Goal: Transaction & Acquisition: Purchase product/service

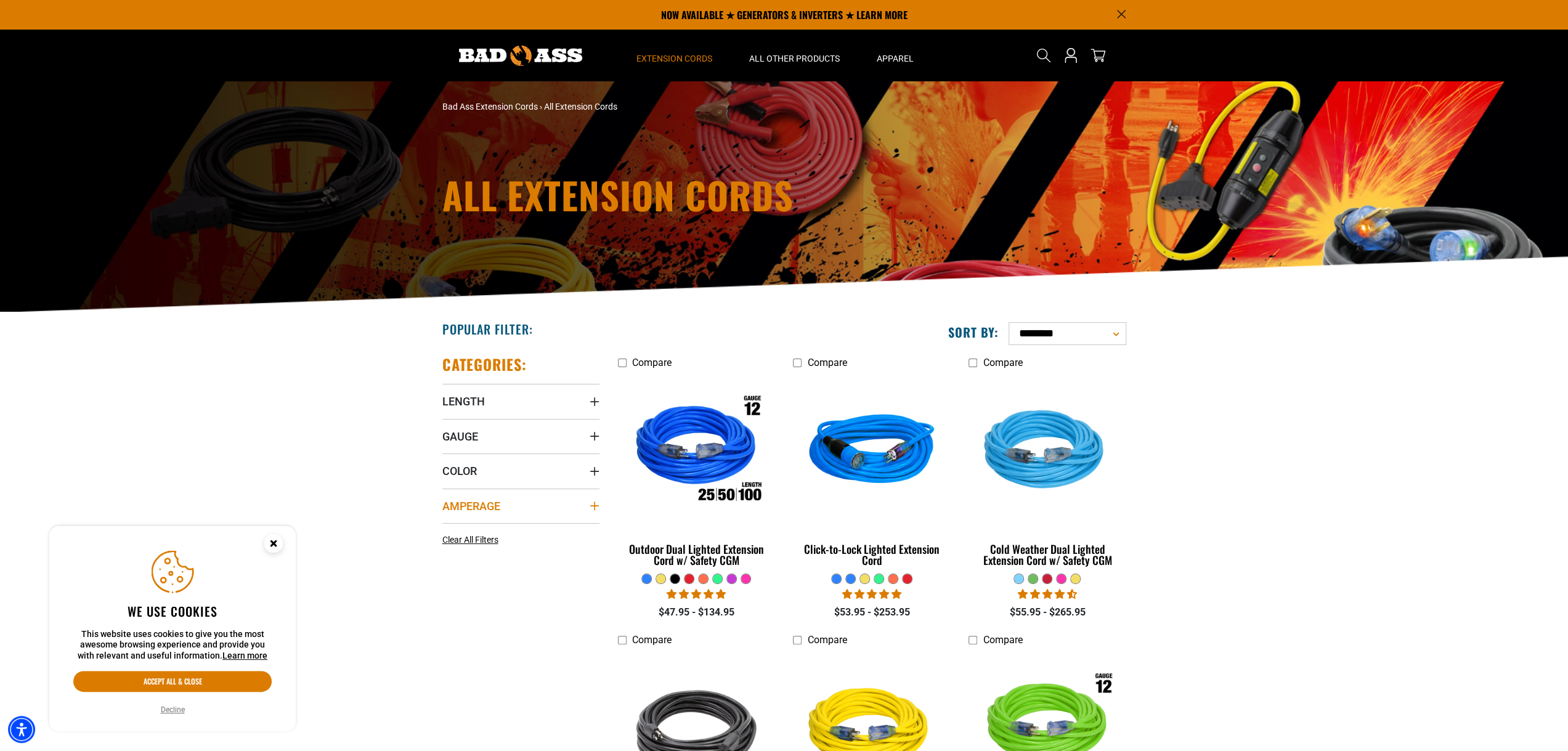
click at [594, 508] on icon "Amperage" at bounding box center [594, 506] width 9 height 9
click at [526, 529] on icon at bounding box center [526, 531] width 10 height 16
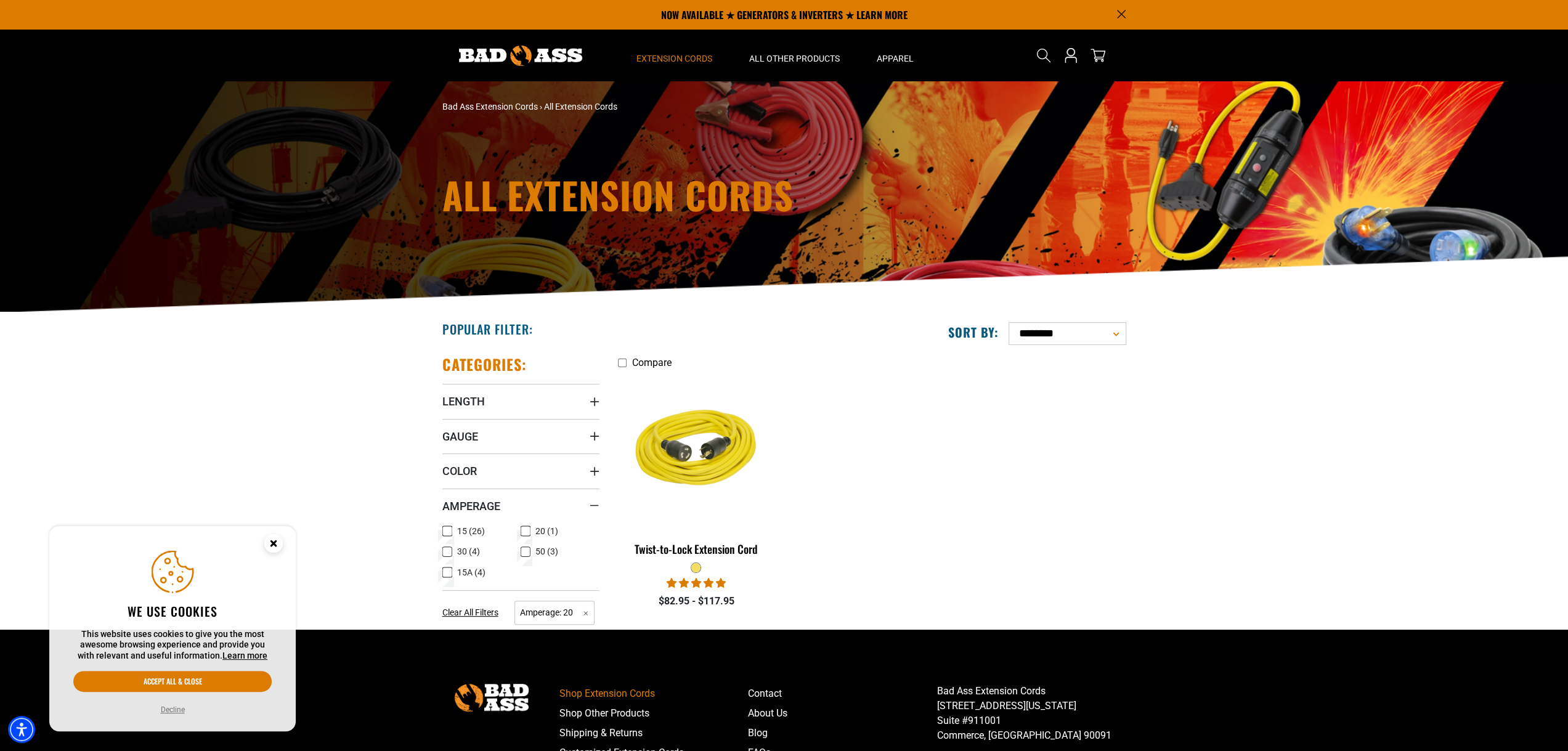
click at [448, 574] on icon at bounding box center [447, 572] width 10 height 16
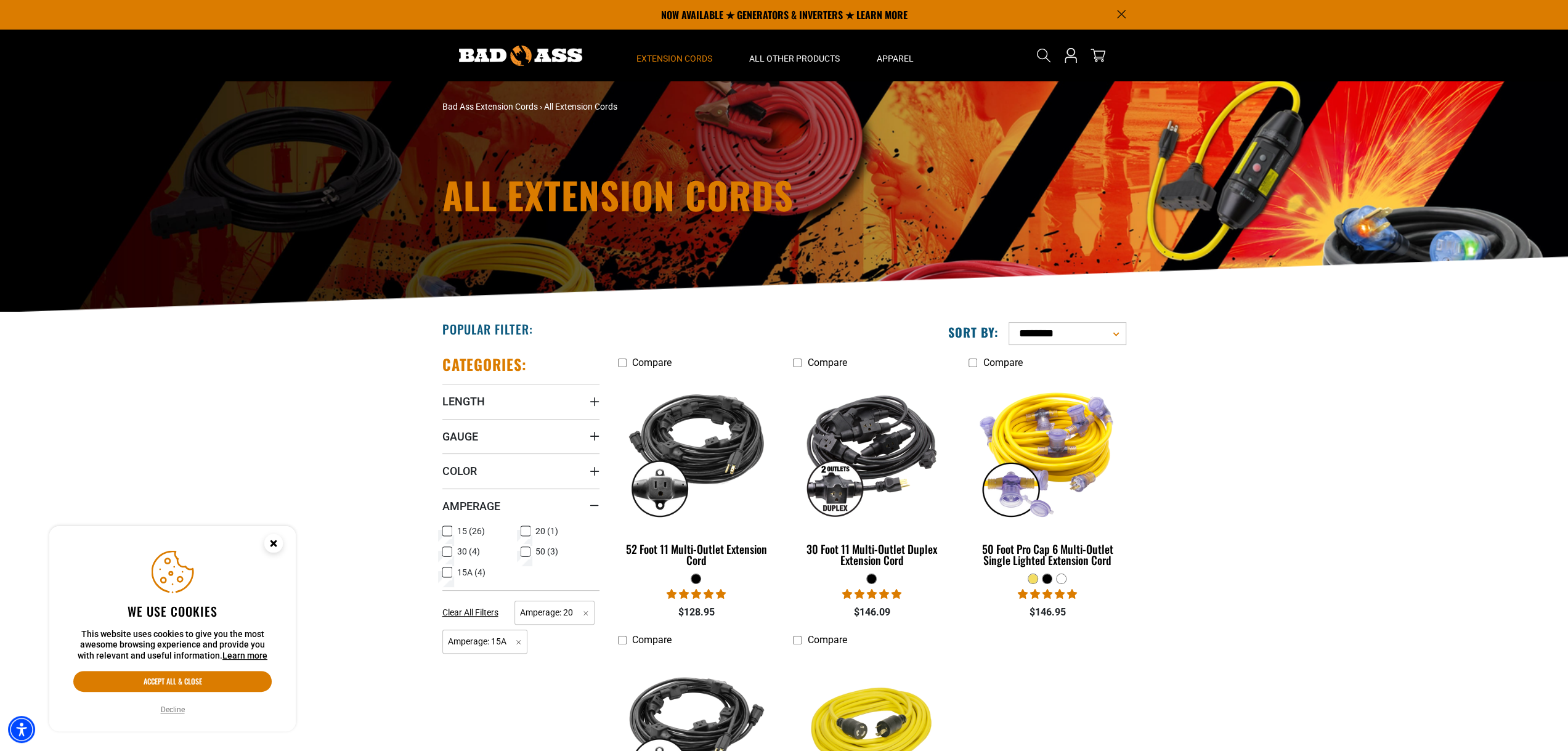
click at [528, 530] on icon at bounding box center [526, 532] width 7 height 7
click at [447, 572] on icon at bounding box center [447, 572] width 6 height 3
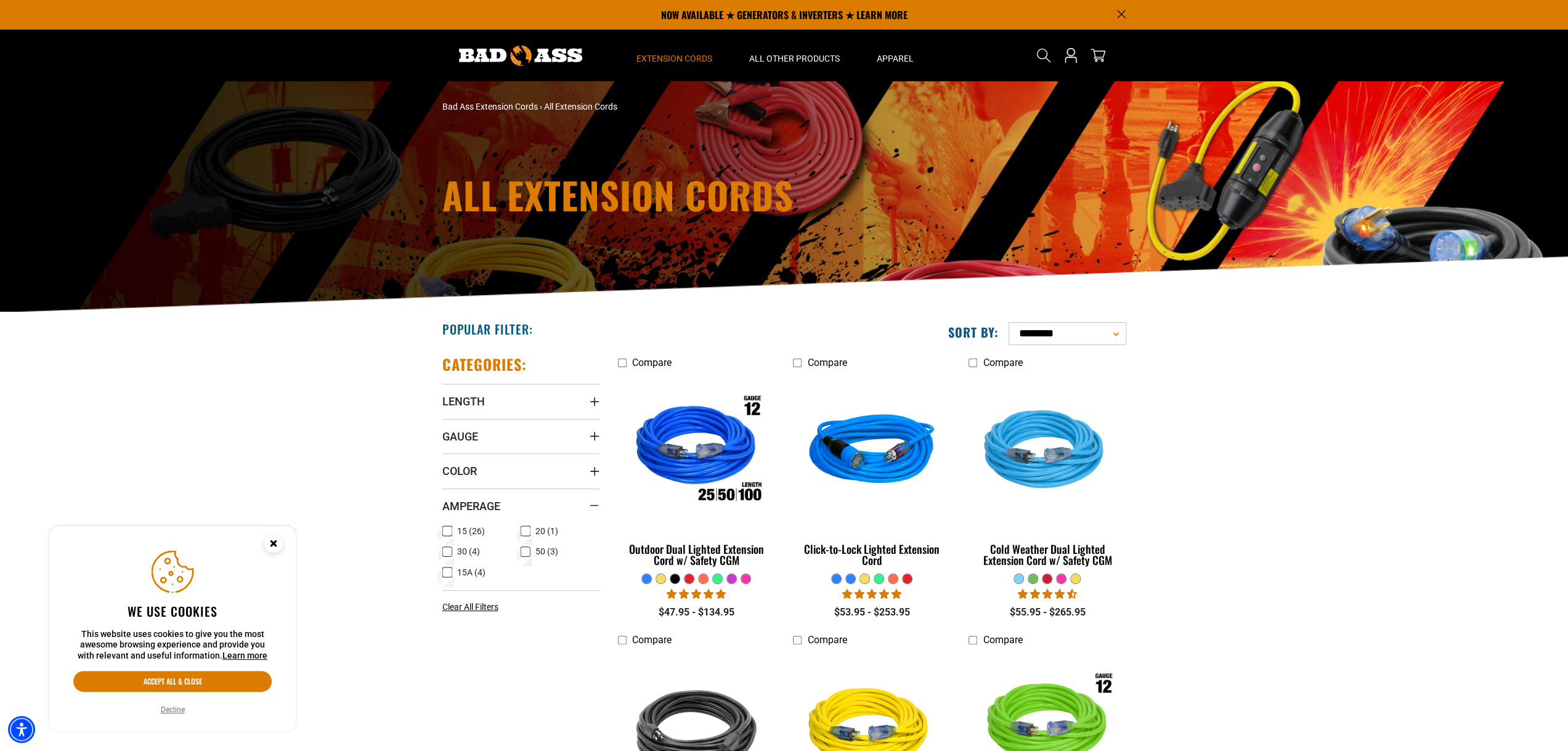
click at [447, 533] on icon at bounding box center [447, 531] width 10 height 16
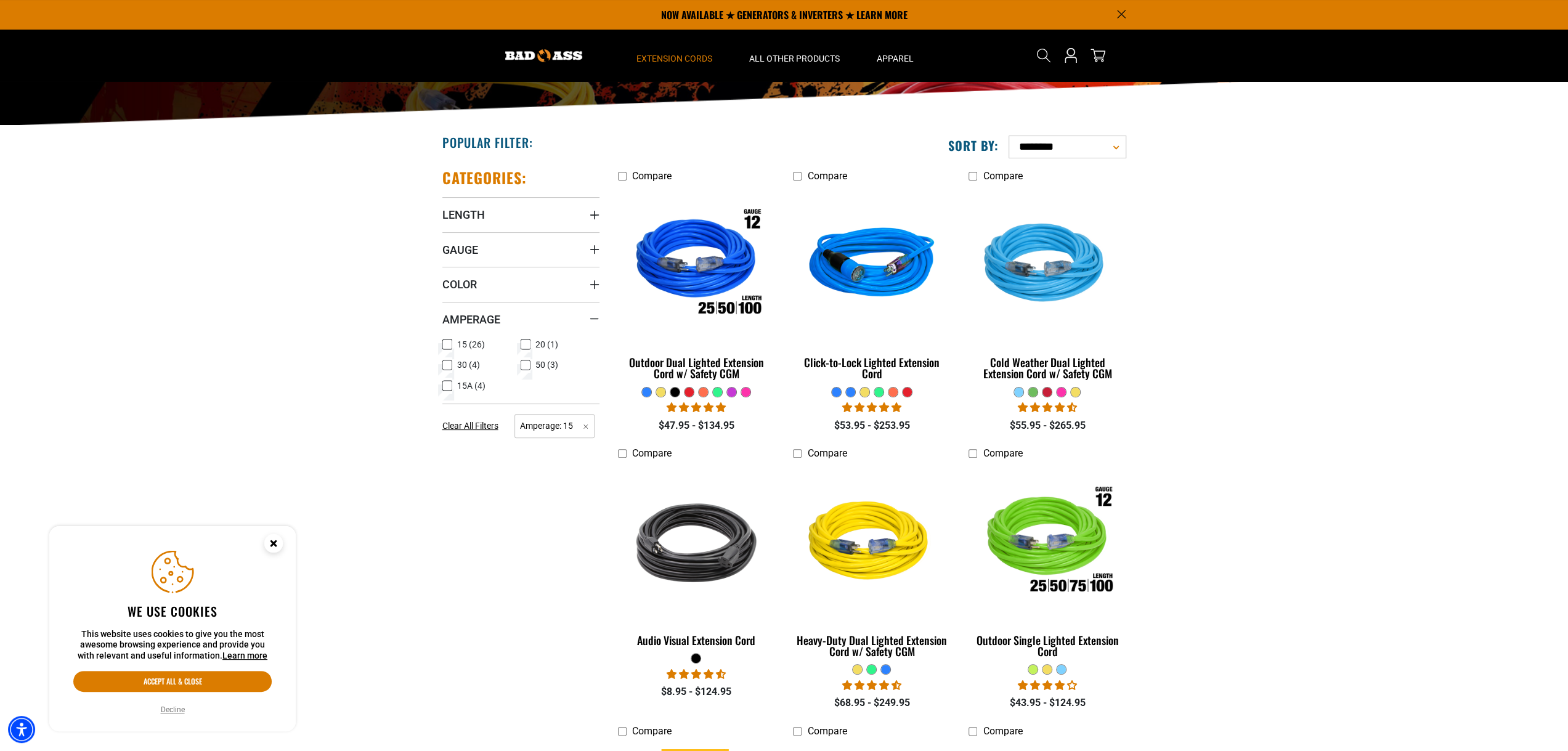
scroll to position [125, 0]
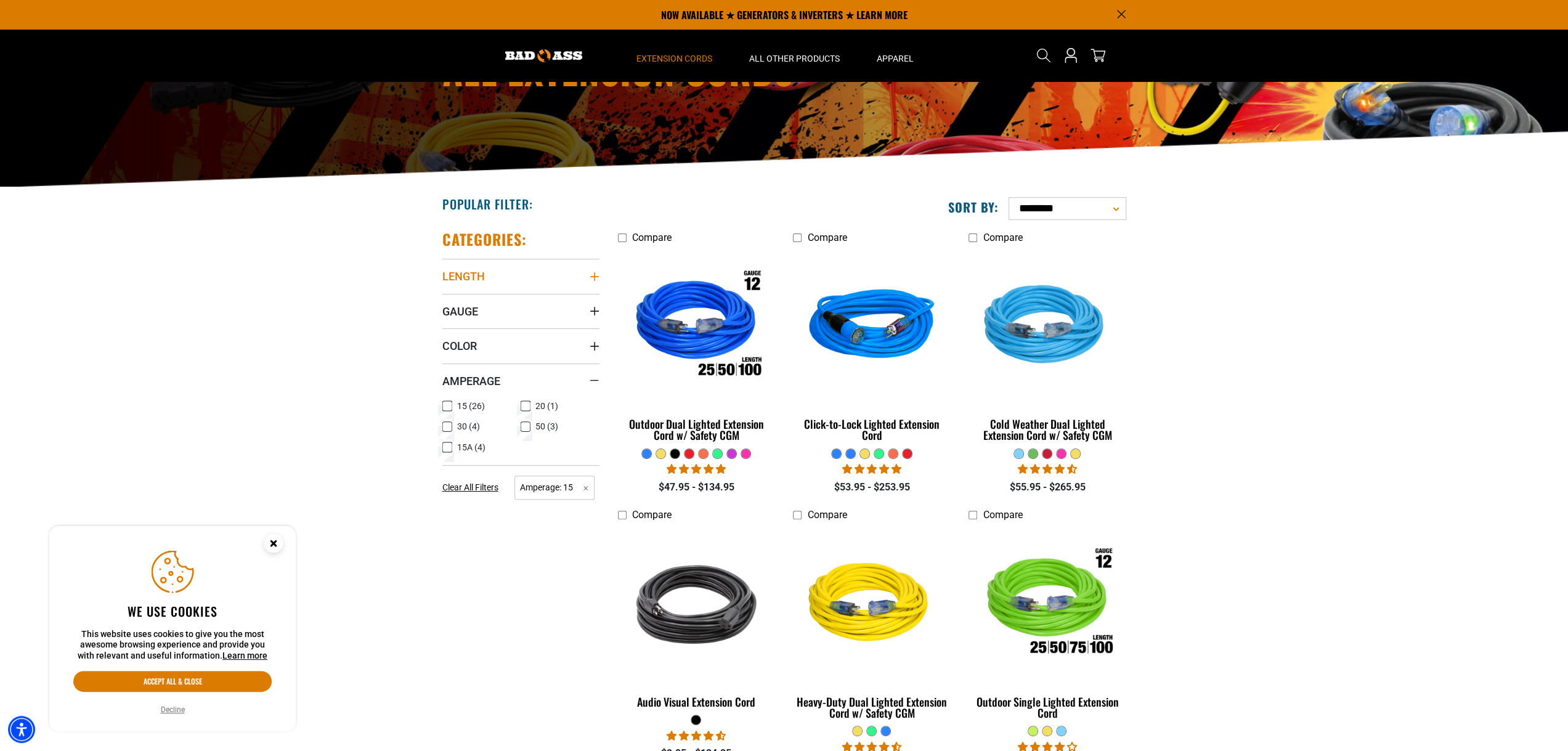
click at [594, 282] on summary "Length" at bounding box center [521, 276] width 157 height 35
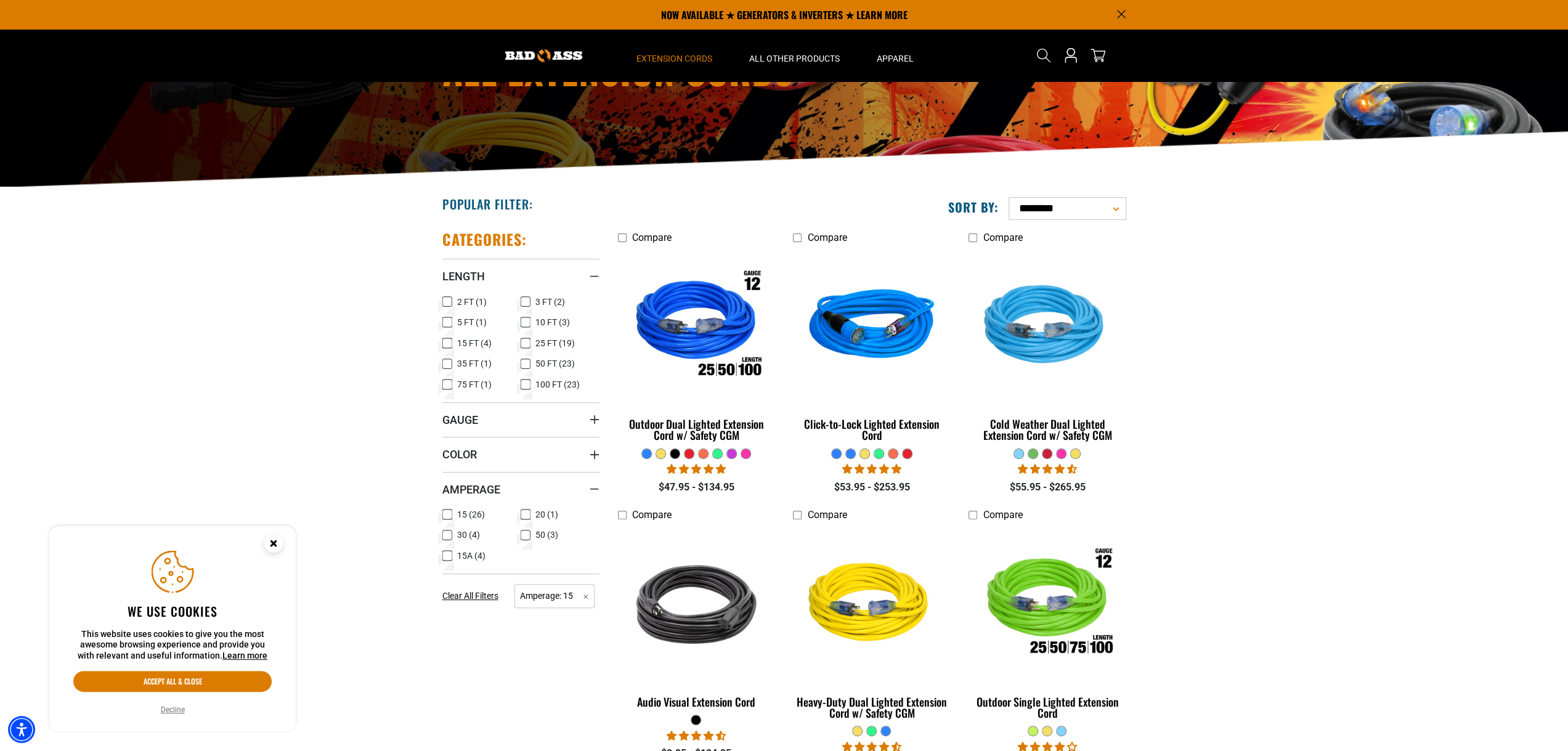
click at [529, 362] on icon at bounding box center [526, 364] width 10 height 16
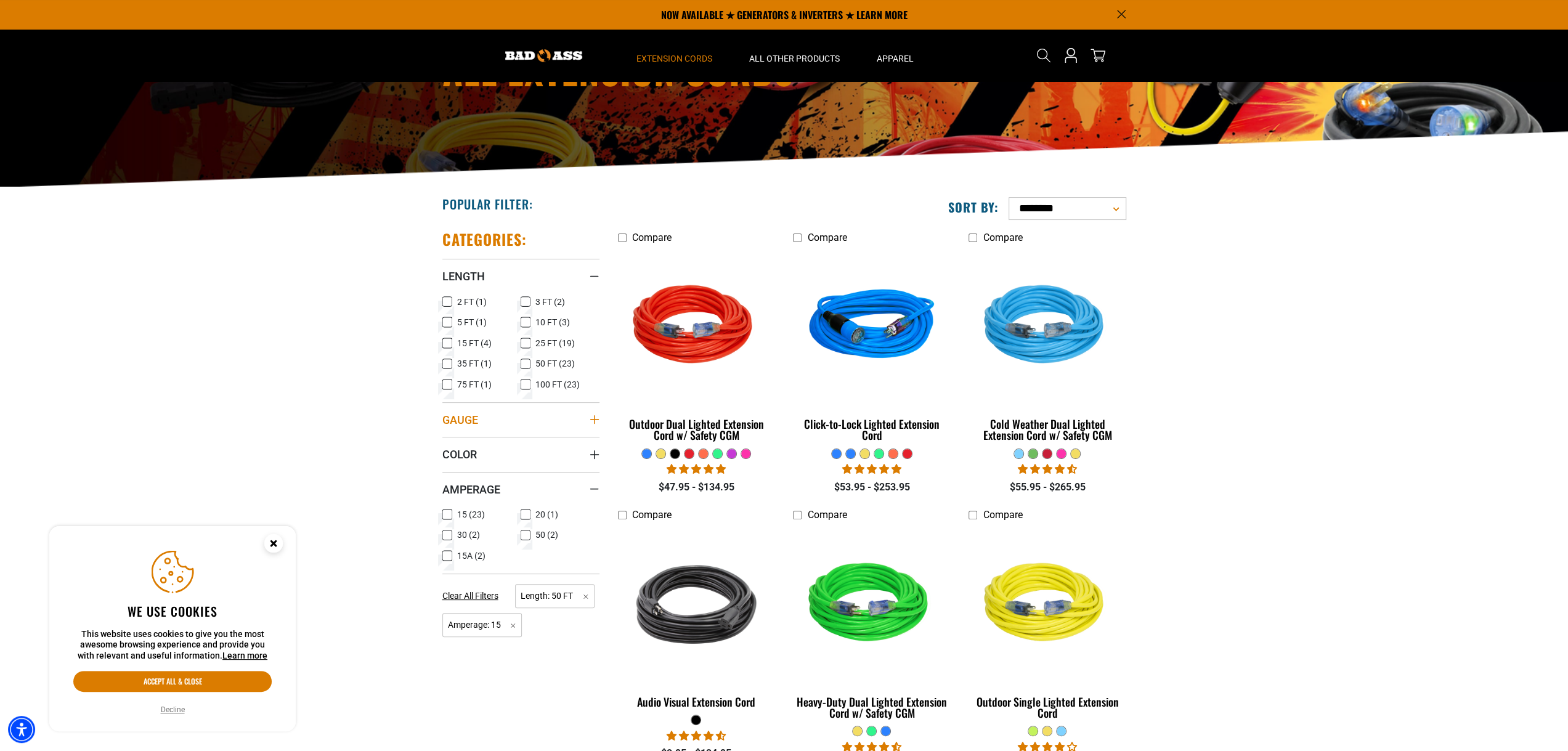
click at [596, 420] on icon "Gauge" at bounding box center [594, 420] width 10 height 10
click at [446, 444] on icon at bounding box center [447, 445] width 10 height 16
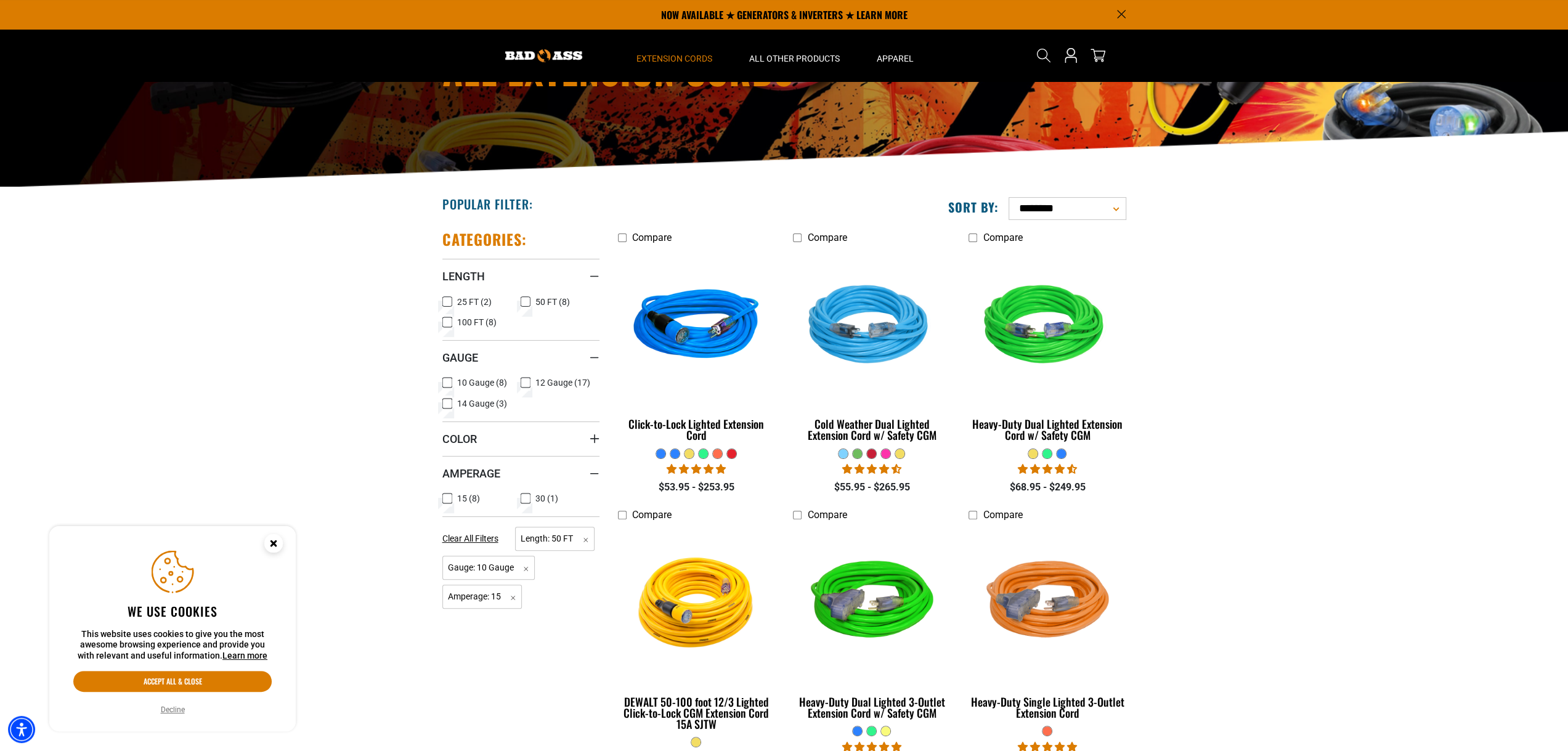
click at [276, 543] on circle "Close this option" at bounding box center [274, 543] width 18 height 18
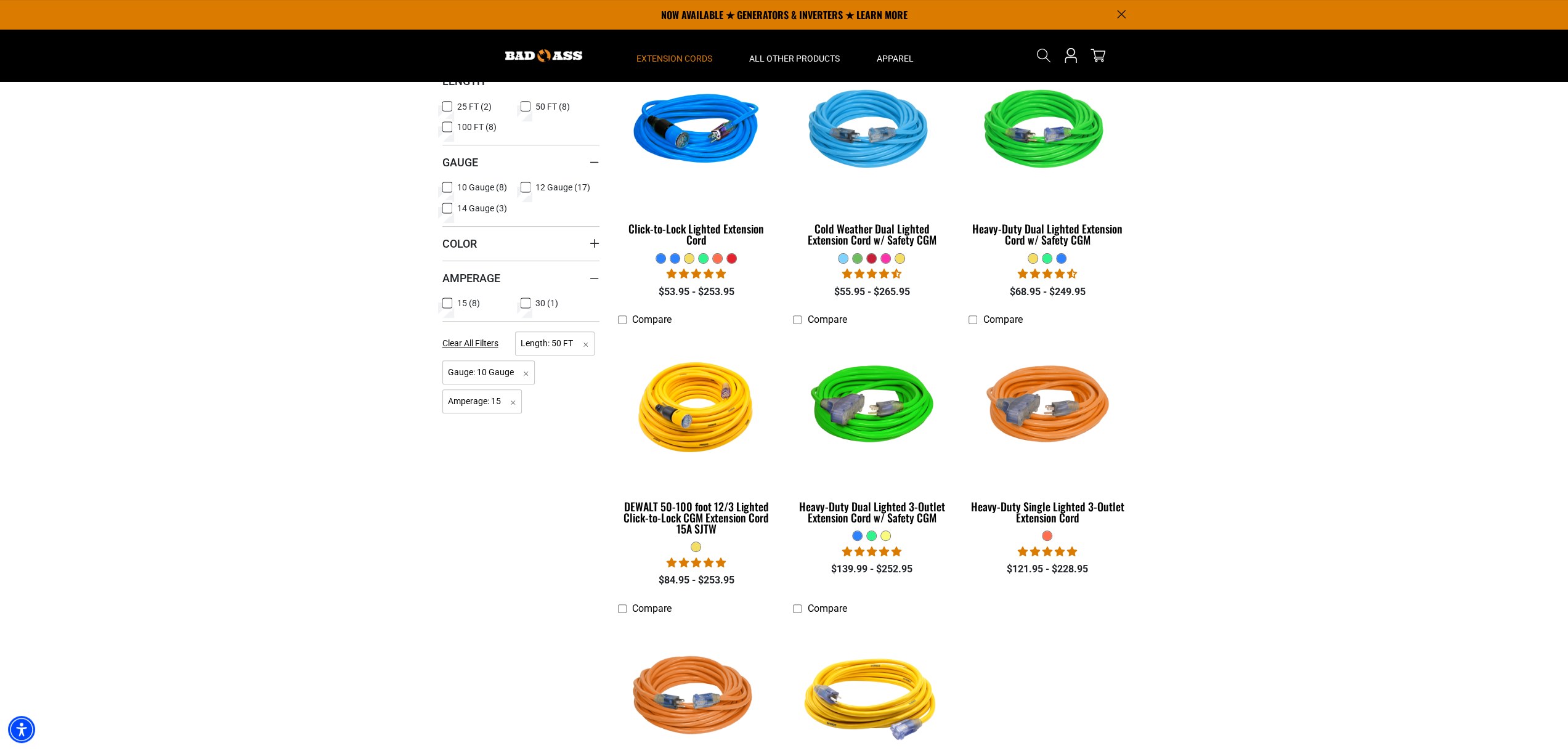
scroll to position [187, 0]
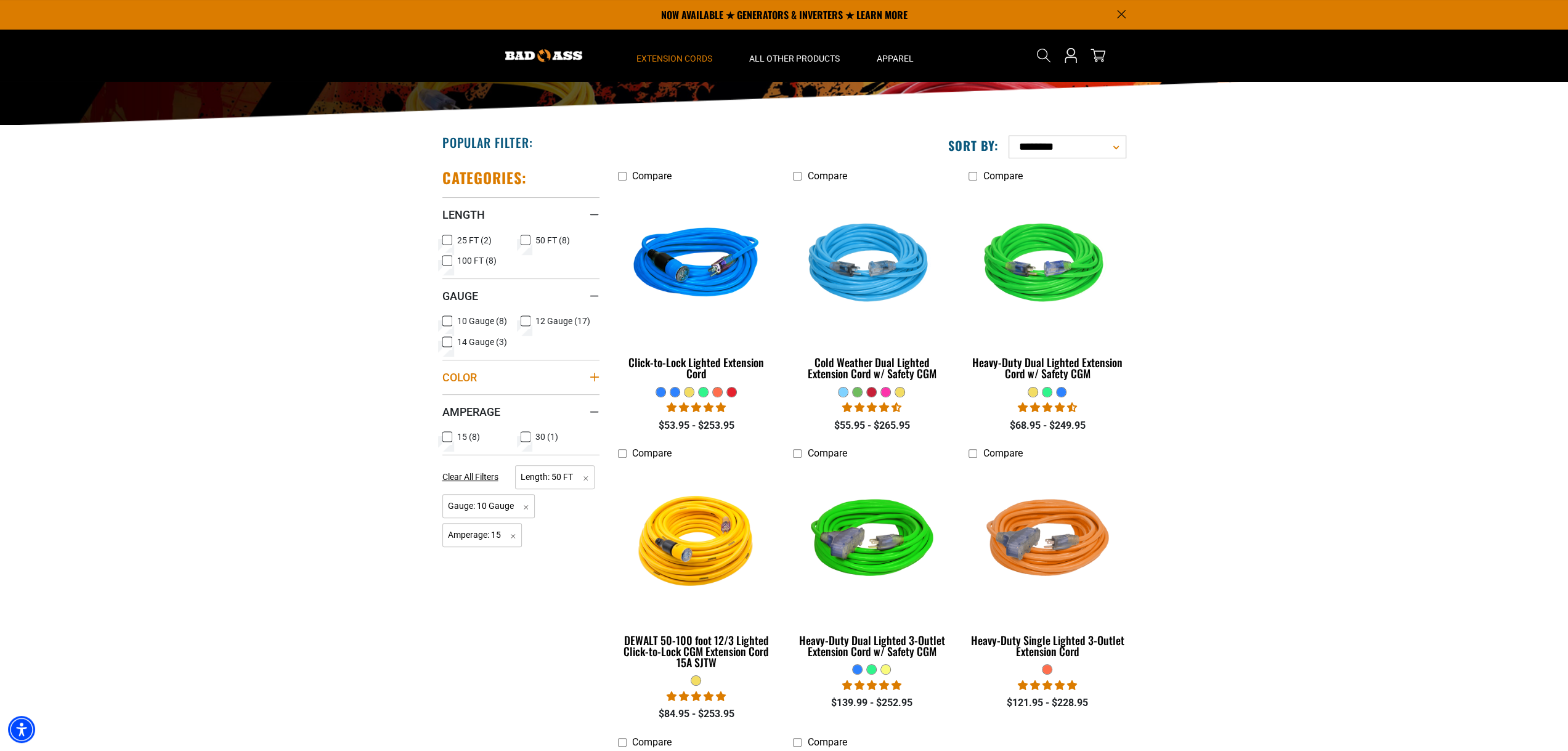
click at [596, 375] on icon "Color" at bounding box center [594, 377] width 10 height 10
click at [1364, 348] on section "**********" at bounding box center [784, 568] width 1568 height 886
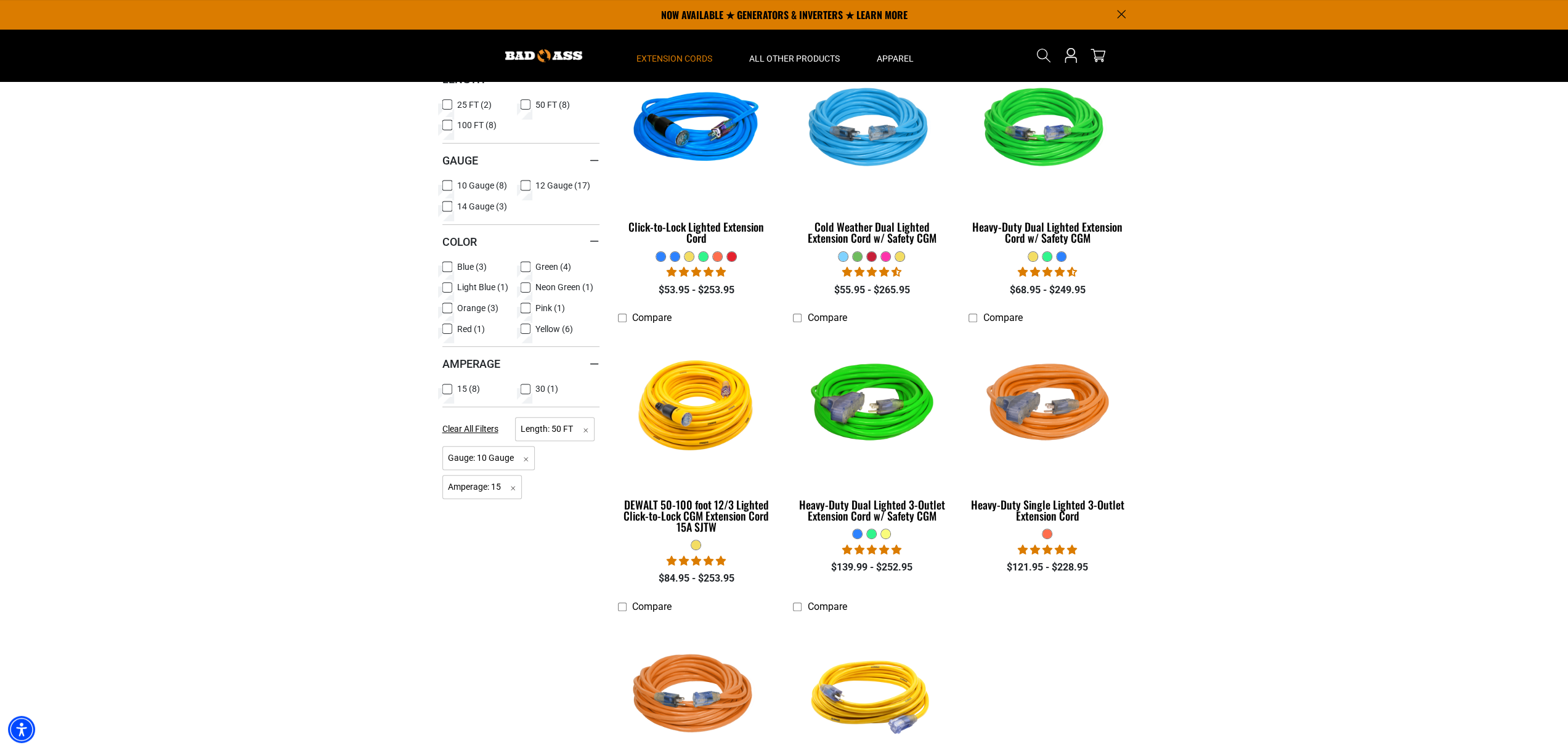
scroll to position [310, 0]
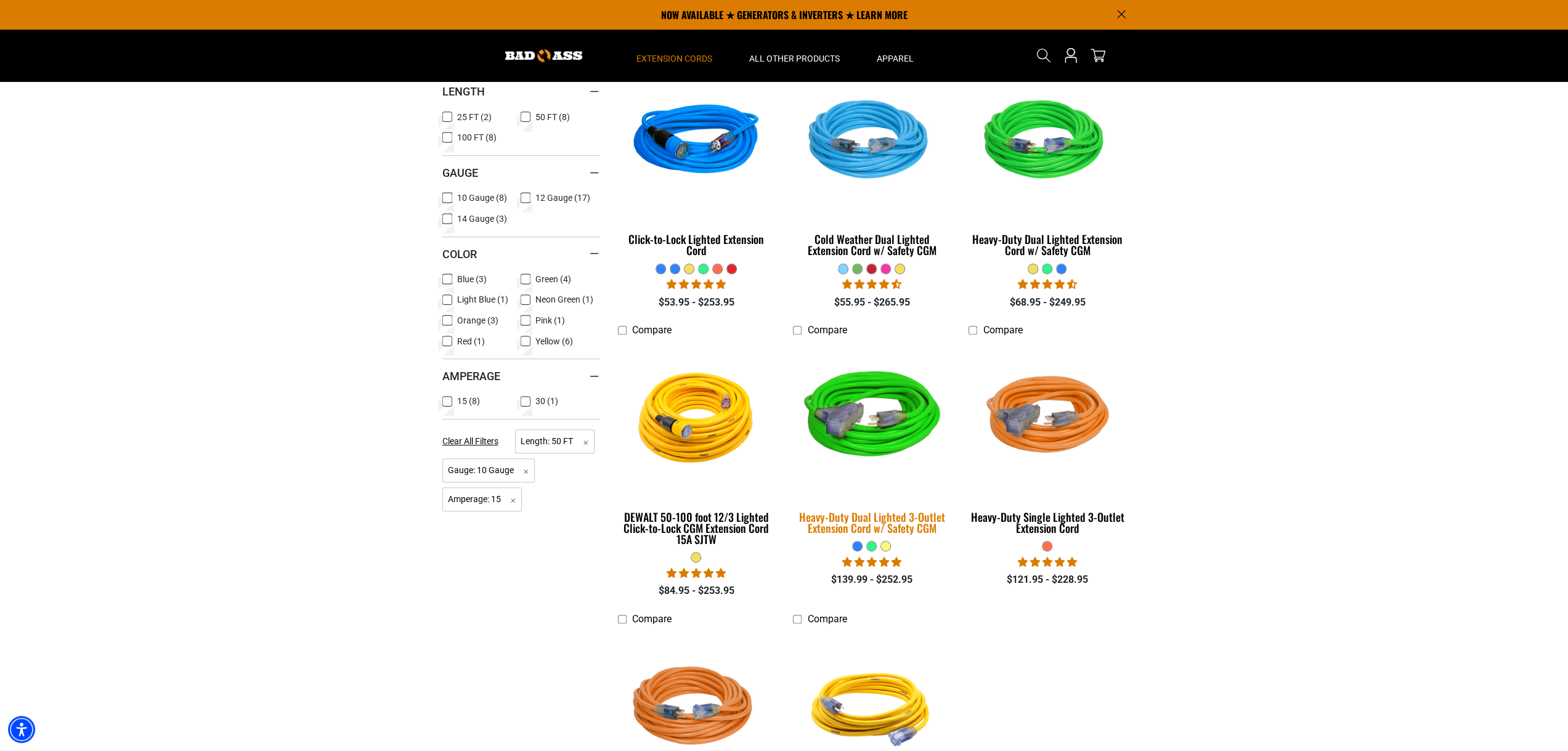
click at [871, 421] on img at bounding box center [872, 419] width 172 height 157
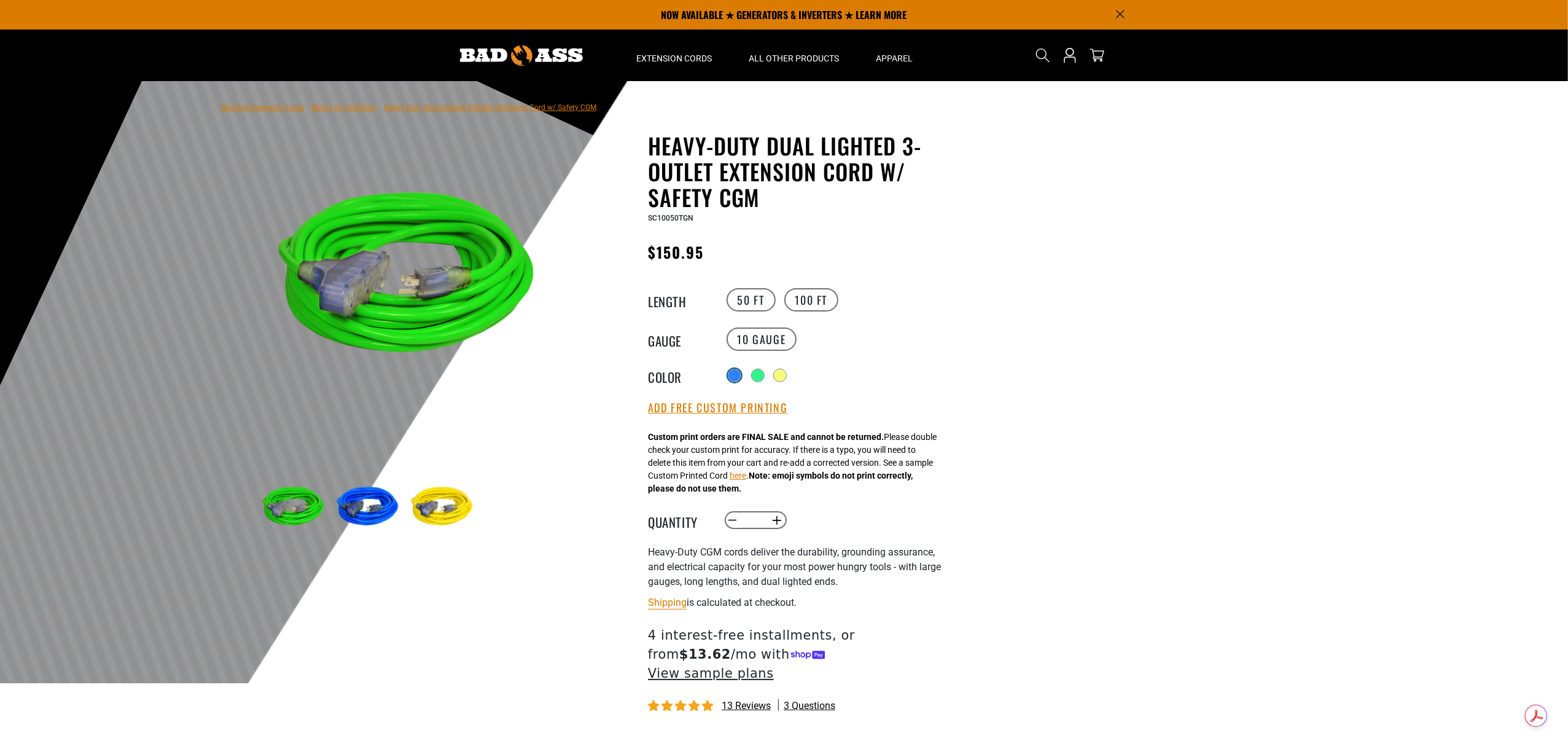
click at [738, 375] on div at bounding box center [734, 375] width 12 height 12
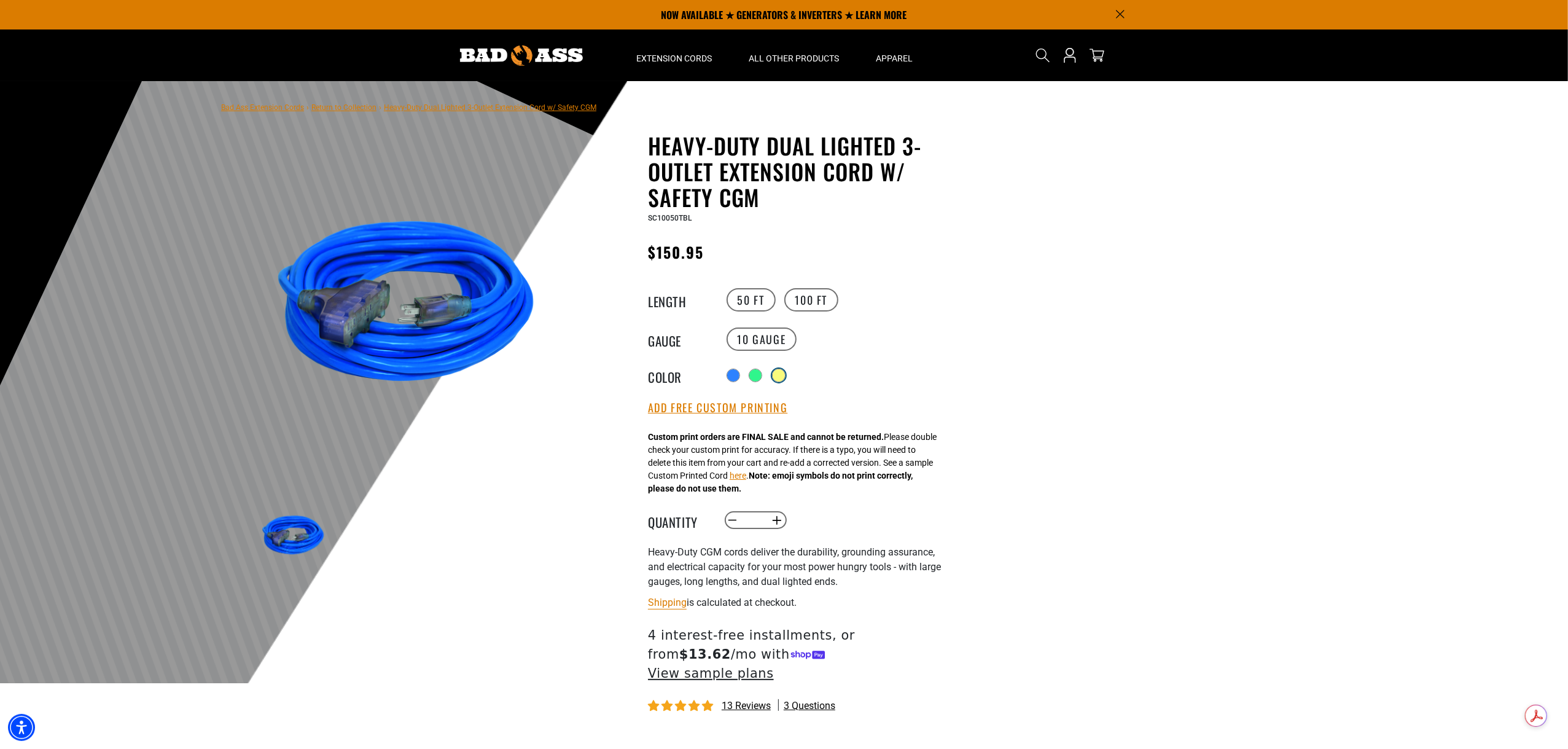
click at [784, 374] on div at bounding box center [778, 375] width 12 height 12
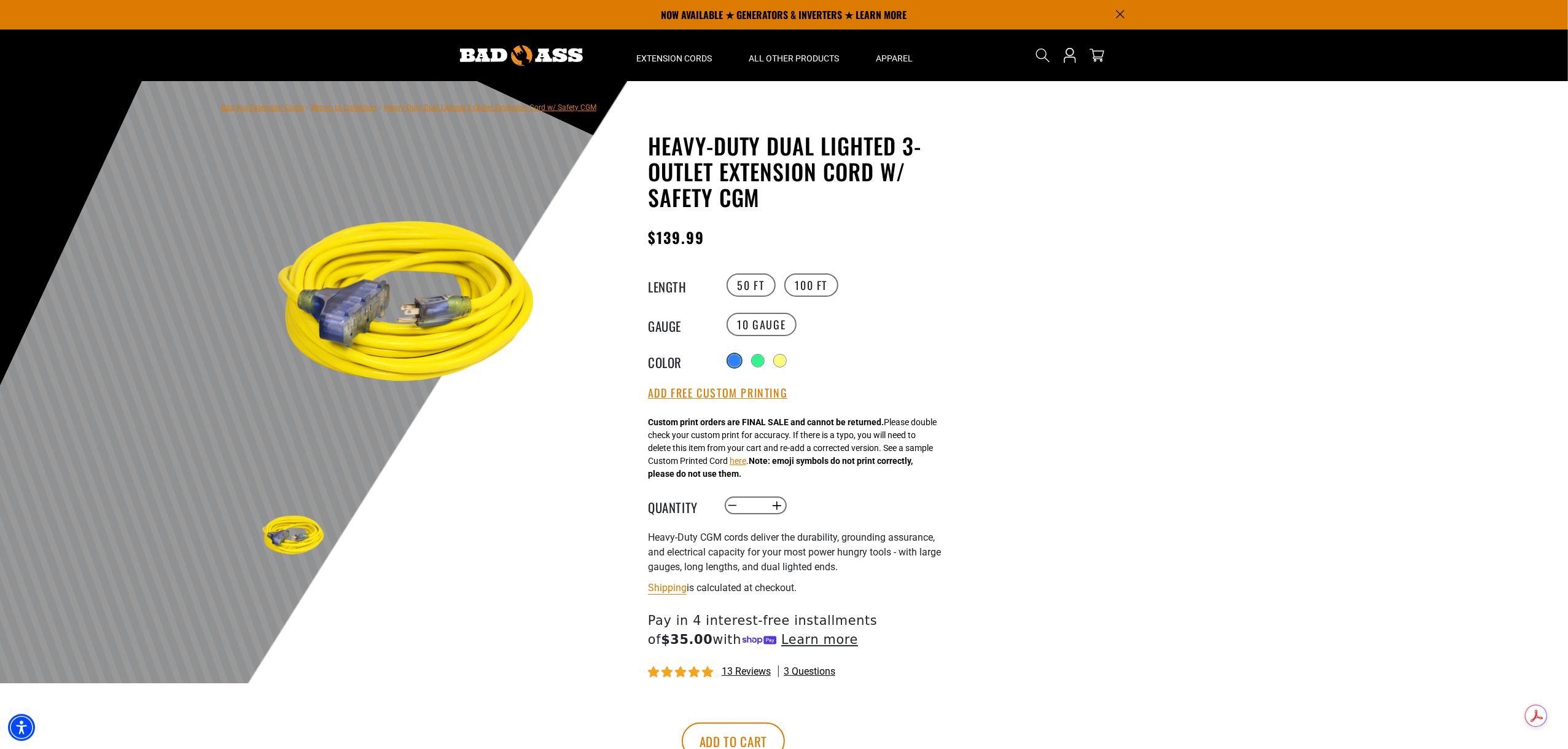
click at [737, 365] on div at bounding box center [734, 360] width 13 height 13
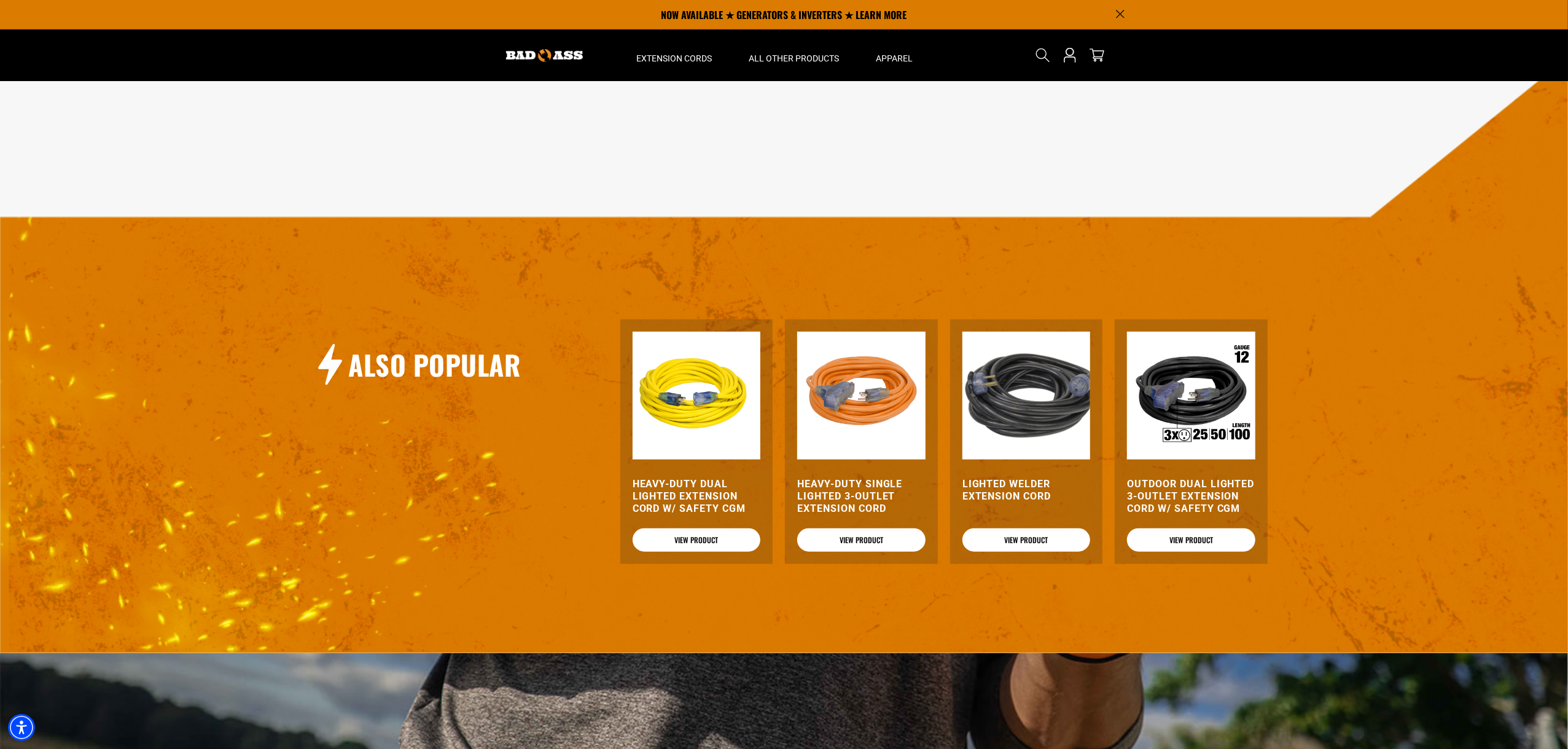
scroll to position [1139, 0]
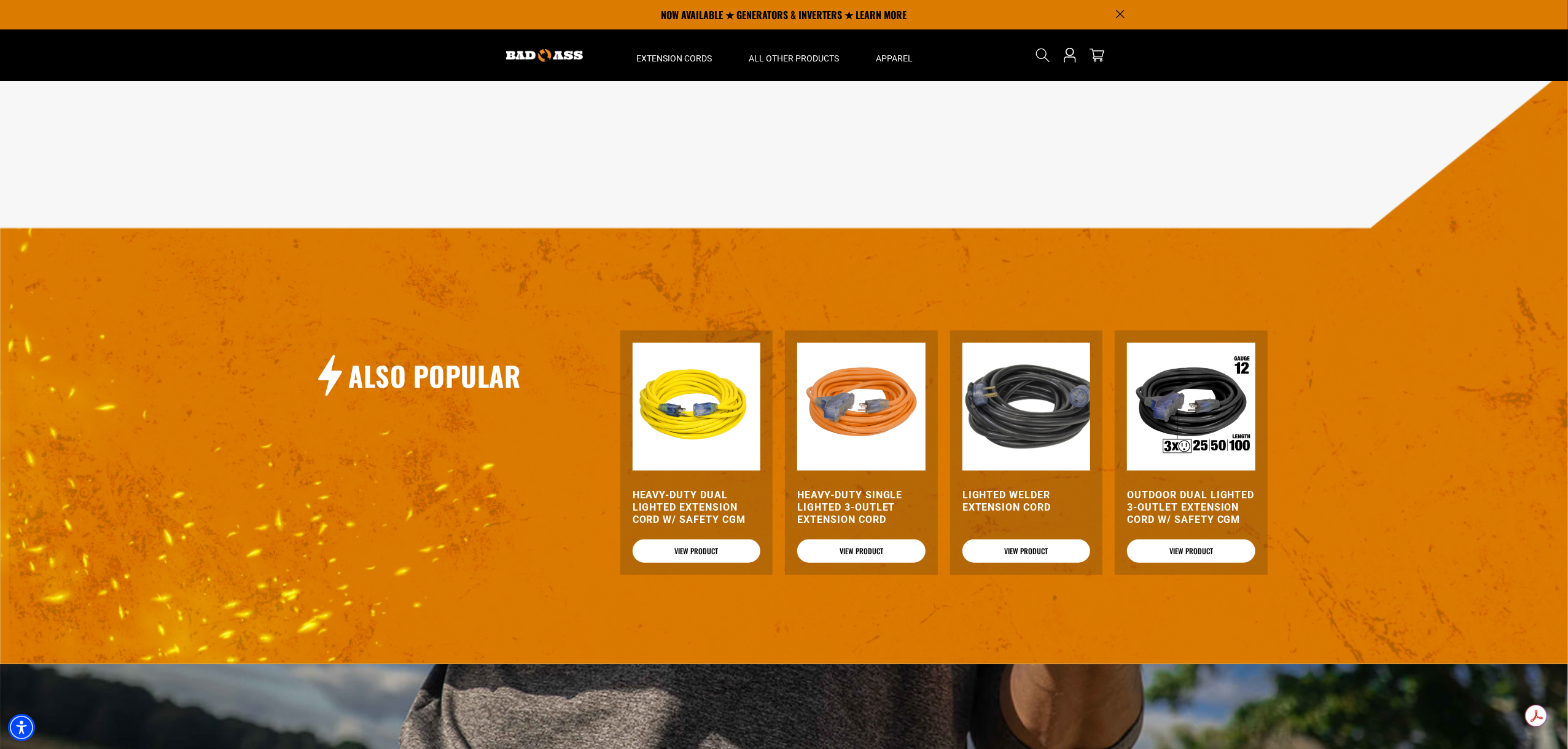
click at [1209, 494] on h3 "Outdoor Dual Lighted 3-Outlet Extension Cord w/ Safety CGM" at bounding box center [1191, 508] width 129 height 37
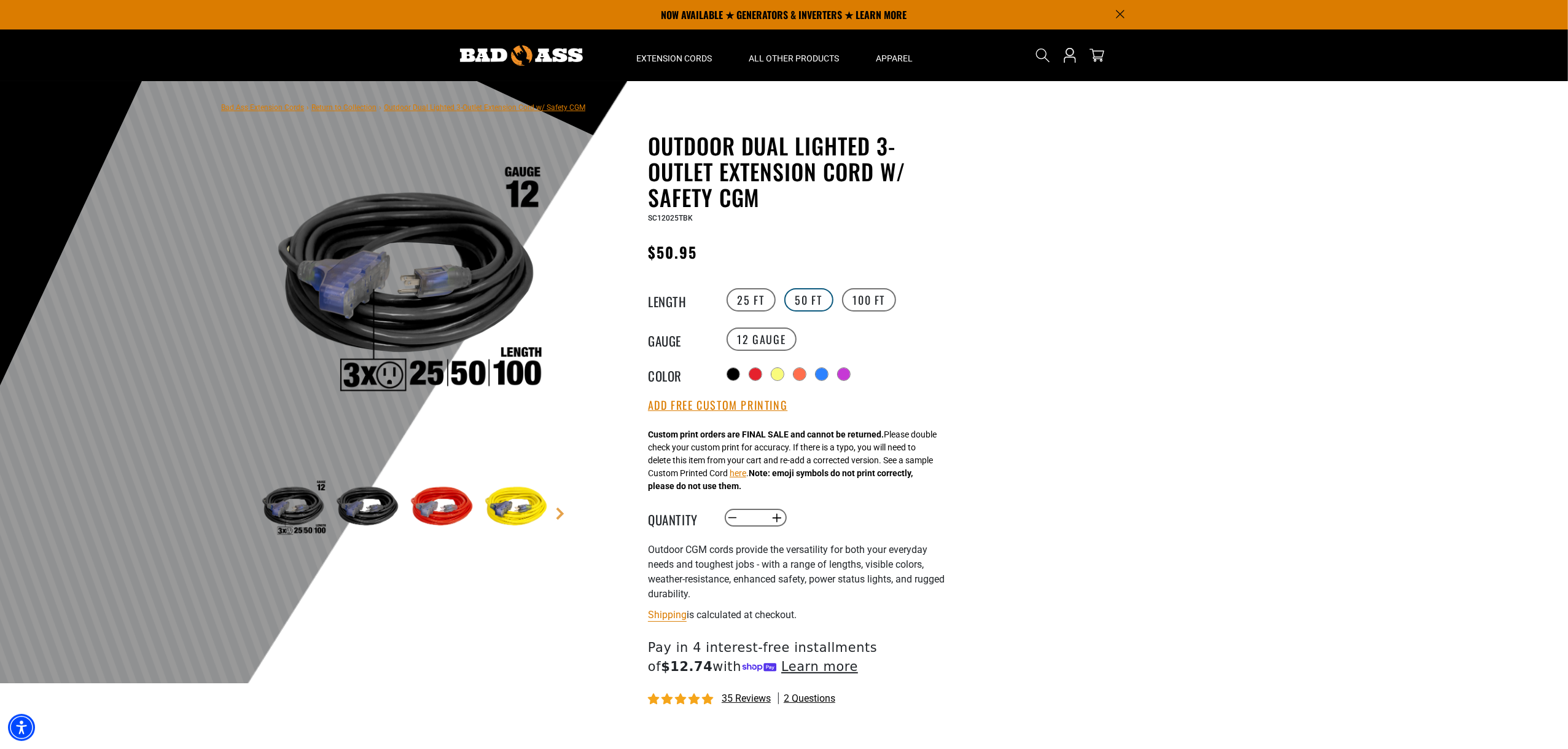
click at [793, 298] on label "50 FT" at bounding box center [808, 299] width 49 height 23
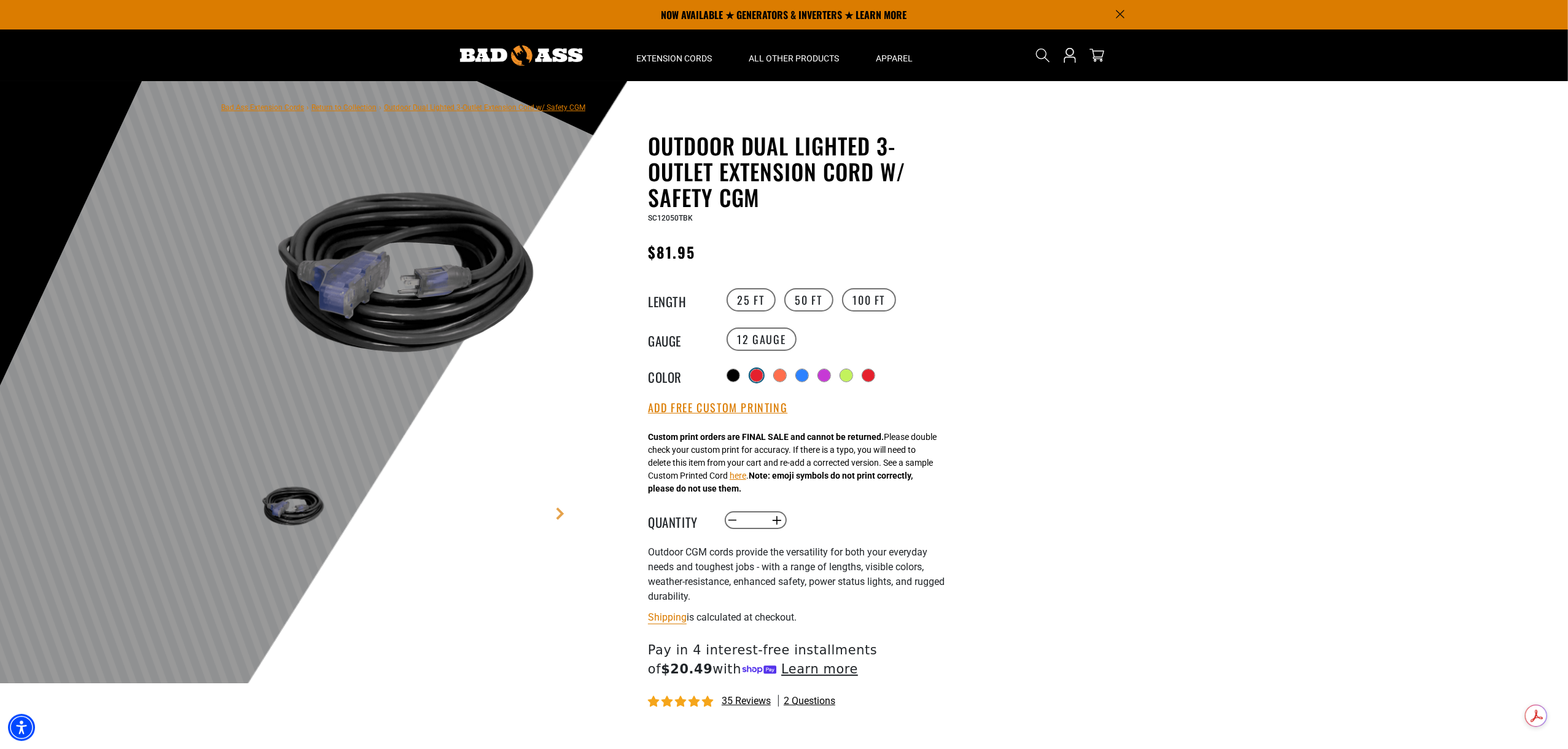
click at [759, 377] on div at bounding box center [756, 375] width 12 height 12
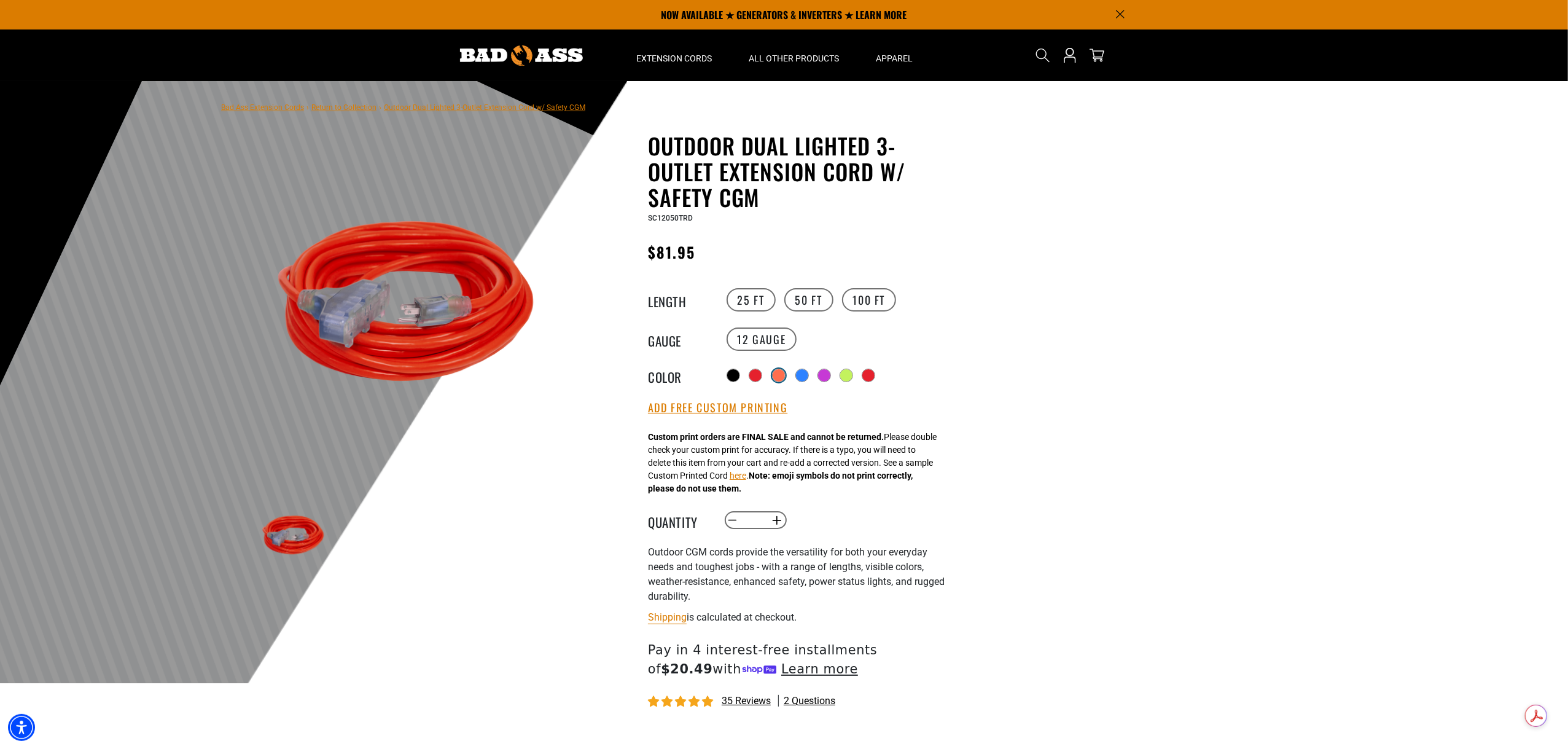
click at [784, 377] on div at bounding box center [778, 375] width 12 height 12
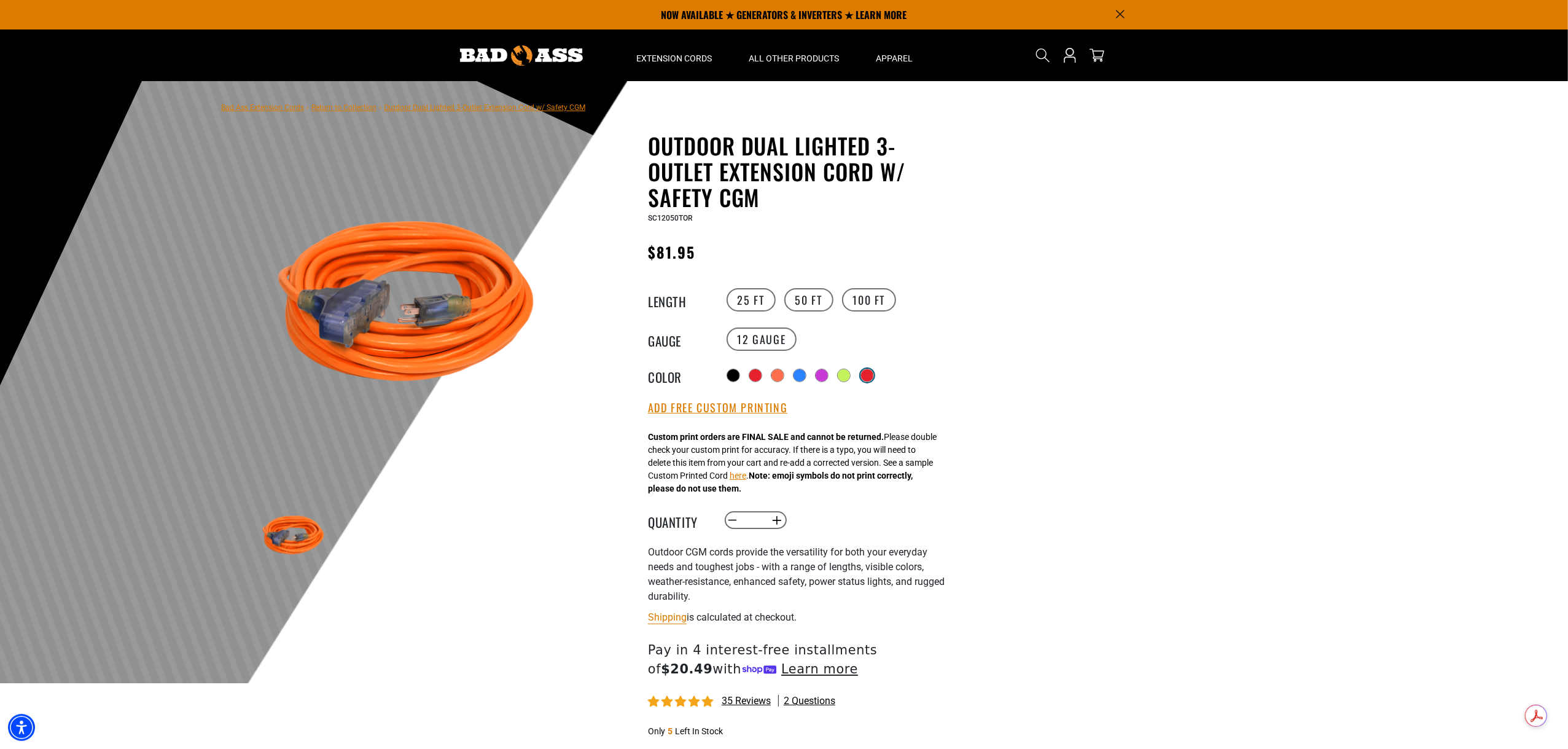
click at [870, 377] on div "products.product.variant_sold_out_or_unavailable" at bounding box center [867, 375] width 12 height 12
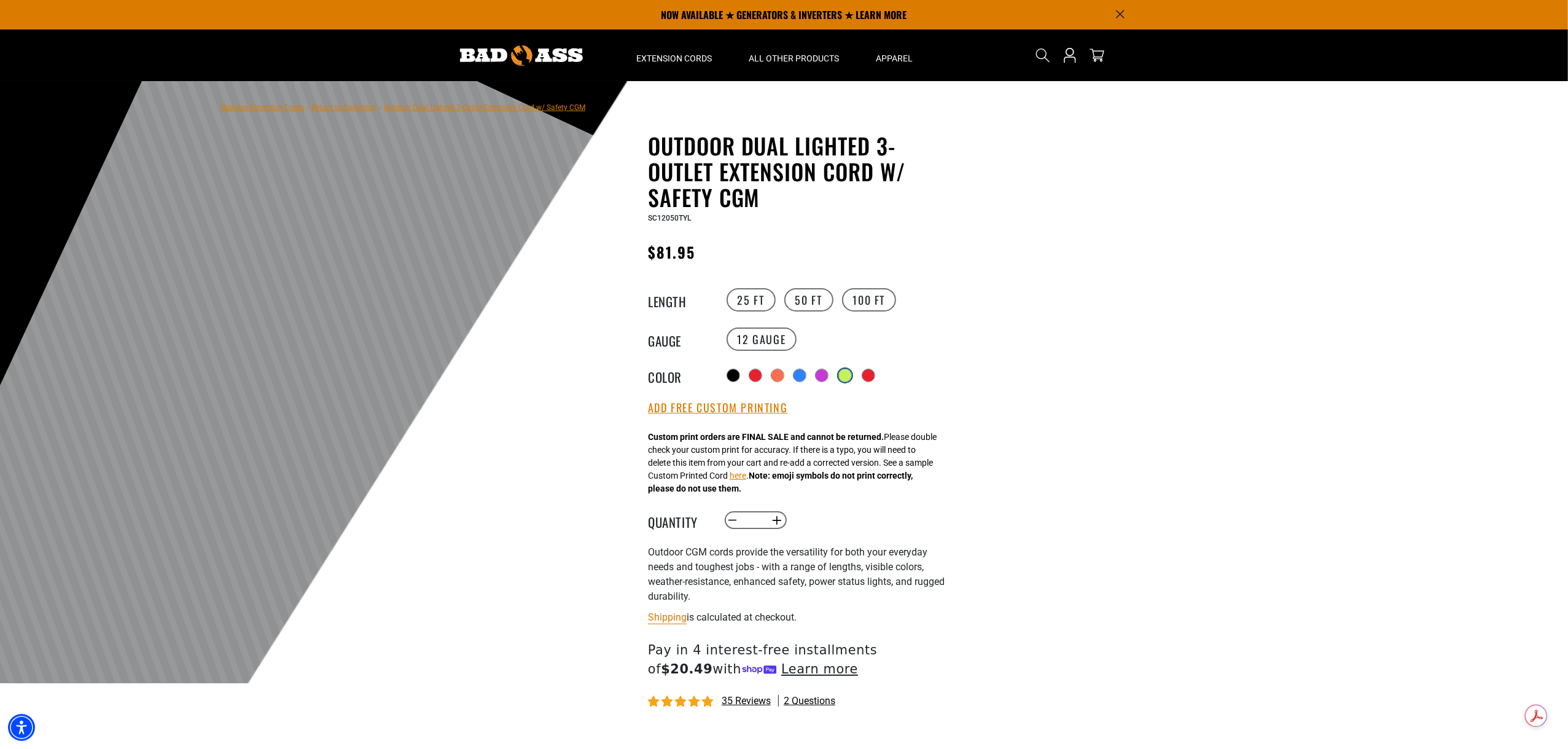
click at [840, 378] on div at bounding box center [845, 375] width 12 height 12
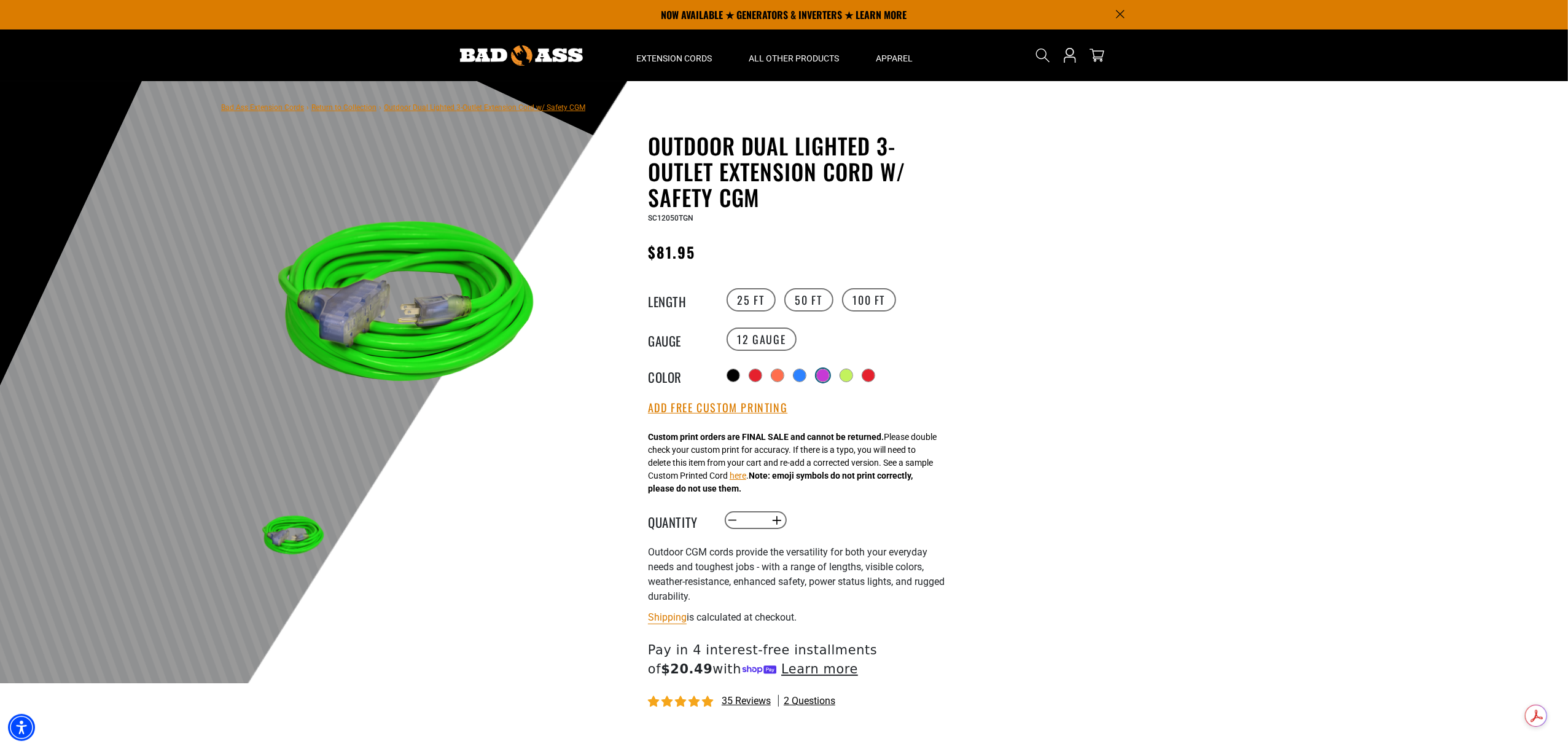
click at [818, 378] on div at bounding box center [822, 375] width 12 height 12
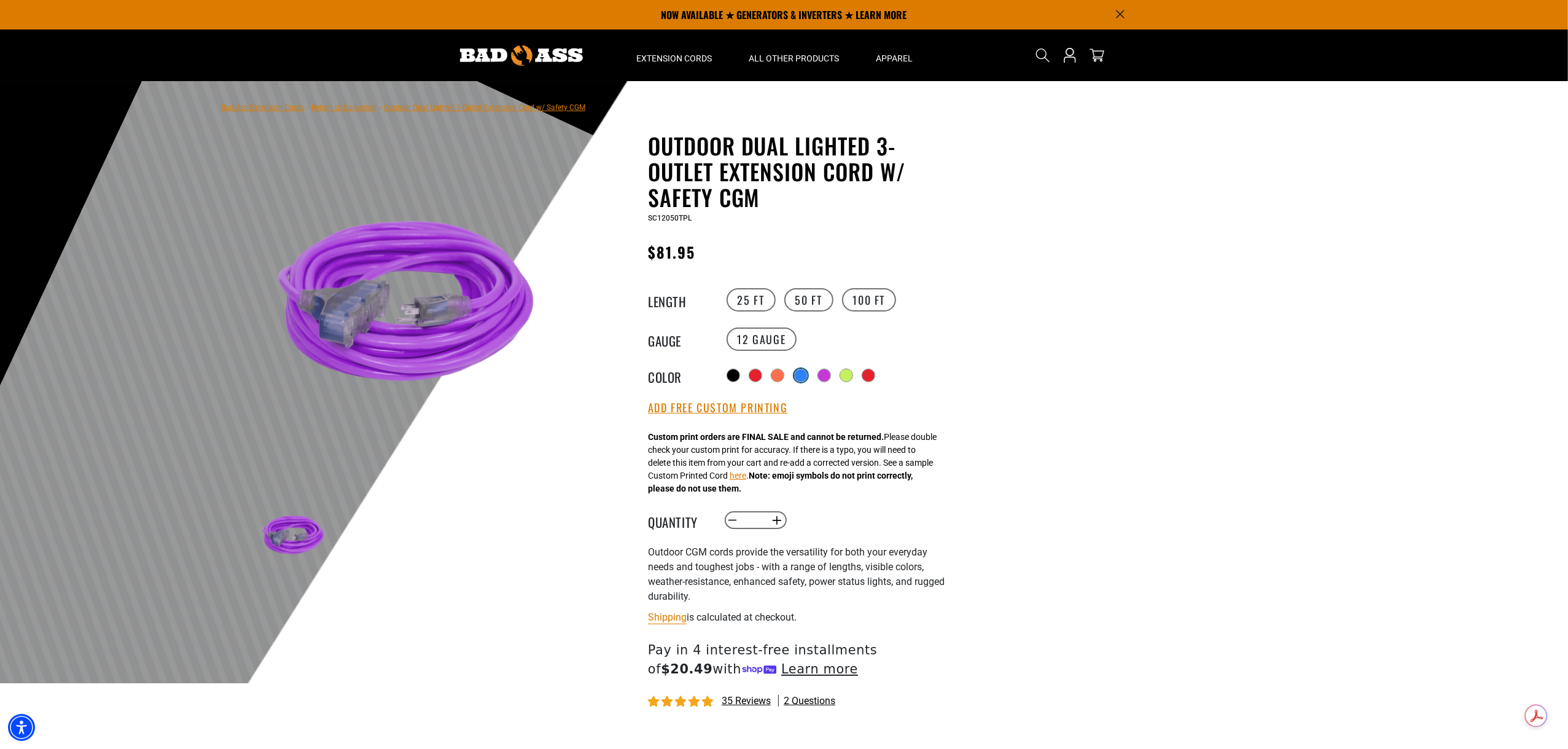
click at [796, 376] on div at bounding box center [800, 375] width 12 height 12
